Goal: Task Accomplishment & Management: Use online tool/utility

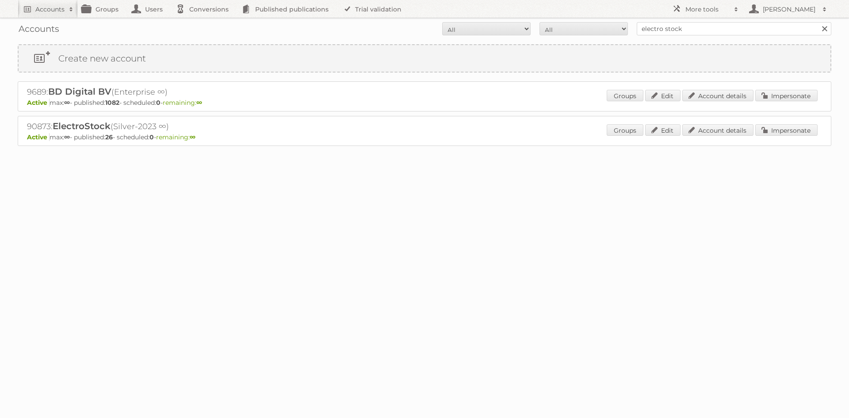
click at [52, 6] on h2 "Accounts" at bounding box center [49, 9] width 29 height 9
click at [58, 26] on input"] "s" at bounding box center [120, 29] width 195 height 13
click at [58, 27] on input"] "s" at bounding box center [120, 29] width 195 height 13
type input"] "da drogist"
click at [204, 23] on input "Search" at bounding box center [210, 29] width 13 height 13
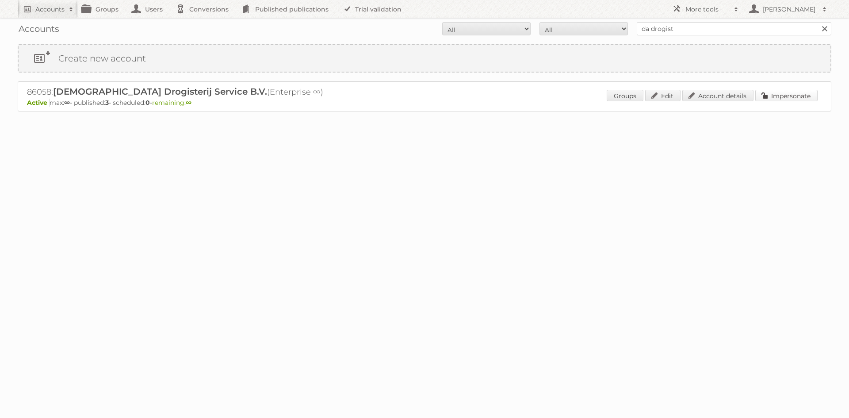
click at [785, 97] on link "Impersonate" at bounding box center [786, 95] width 62 height 11
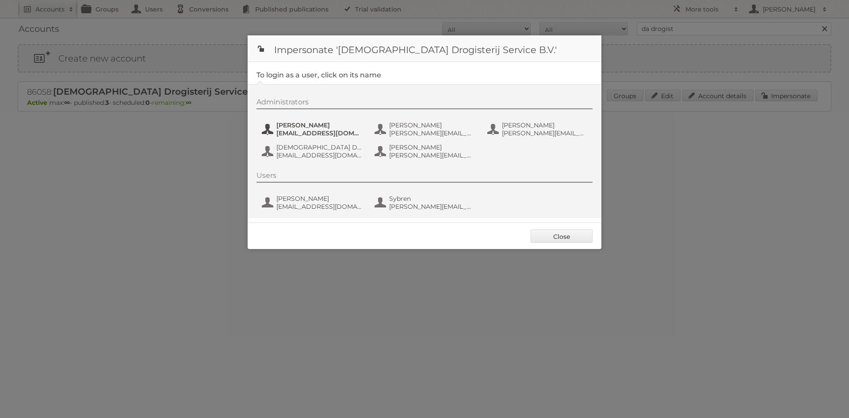
click at [330, 136] on span "[EMAIL_ADDRESS][DOMAIN_NAME]" at bounding box center [319, 133] width 86 height 8
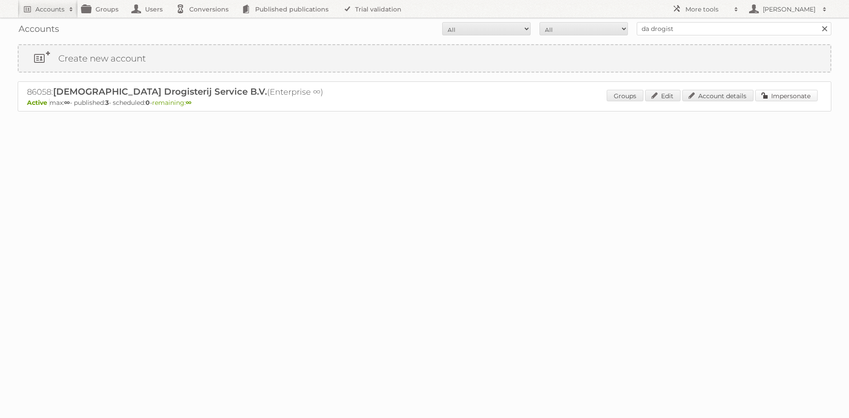
click at [767, 96] on link "Impersonate" at bounding box center [786, 95] width 62 height 11
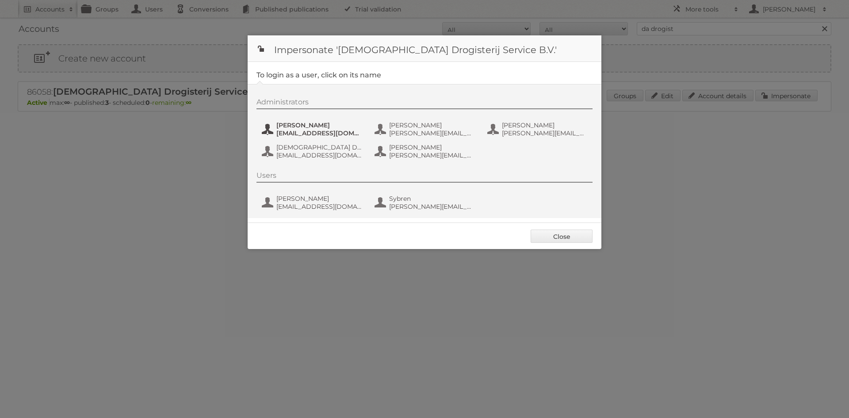
click at [332, 129] on span "[PERSON_NAME]" at bounding box center [319, 125] width 86 height 8
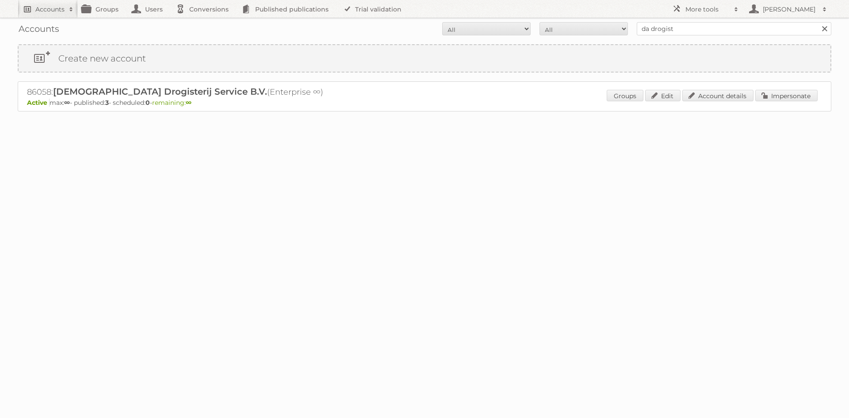
click at [44, 11] on h2 "Accounts" at bounding box center [49, 9] width 29 height 9
click at [51, 23] on input"] "m" at bounding box center [120, 29] width 195 height 13
type input"] "media markt"
click at [204, 23] on input "Search" at bounding box center [210, 29] width 13 height 13
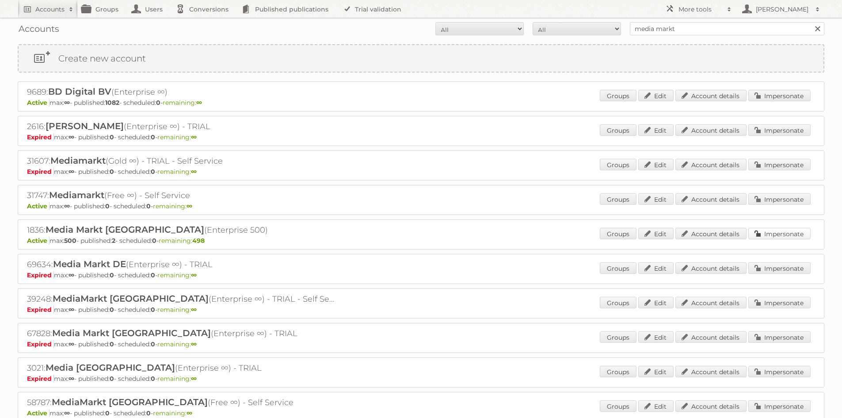
click at [774, 233] on link "Impersonate" at bounding box center [779, 233] width 62 height 11
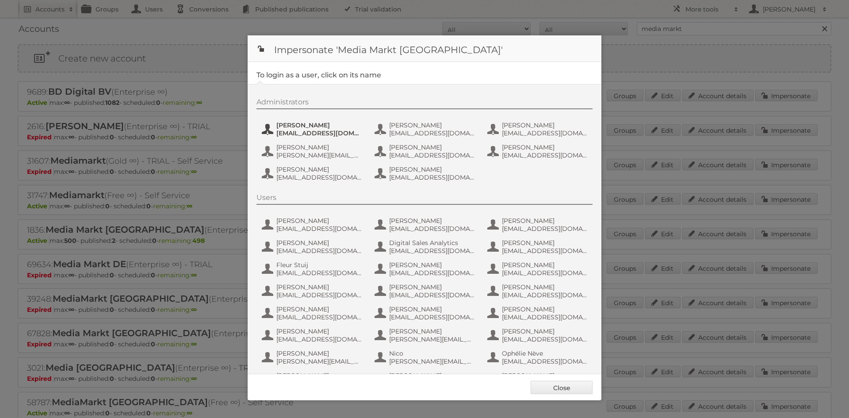
click at [337, 132] on span "bernardc@media-saturn.com" at bounding box center [319, 133] width 86 height 8
